Goal: Go to known website: Access a specific website the user already knows

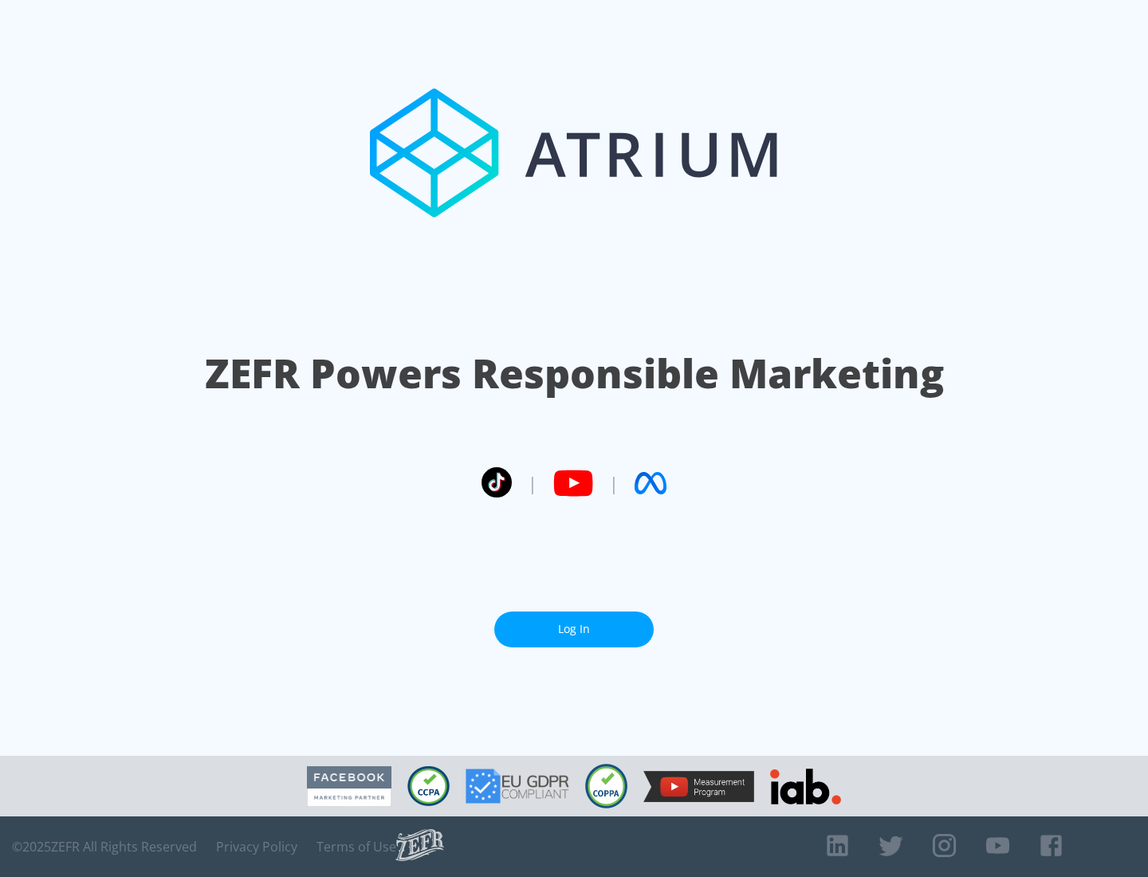
click at [574, 622] on link "Log In" at bounding box center [573, 629] width 159 height 36
